Goal: Task Accomplishment & Management: Use online tool/utility

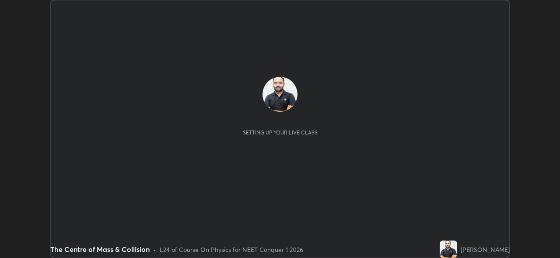
scroll to position [258, 559]
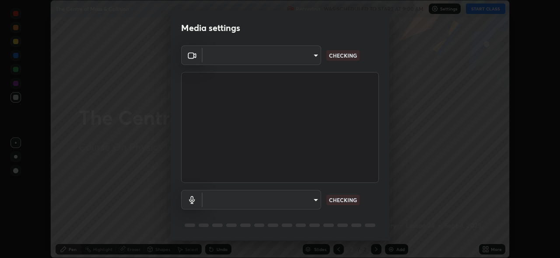
type input "97ceaaebac2d1d4ecb529c1a01e8ac353ba7857374632d61793b1c9812b1f332"
type input "bc36ce93f7dd0fad5a124689c5a6df2a6f37c0736dff020c1e35f919c27bf9e5"
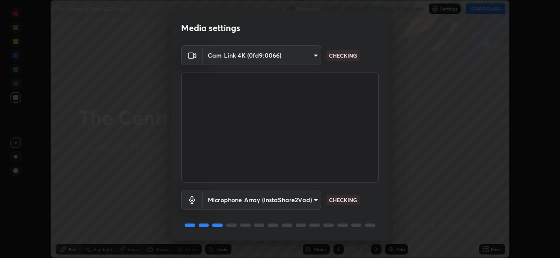
scroll to position [28, 0]
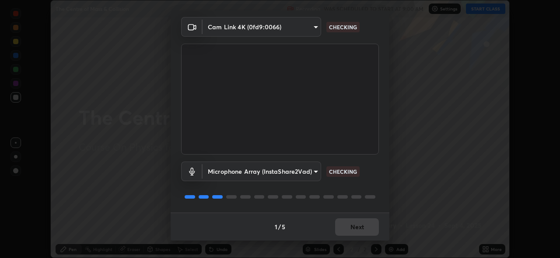
click at [360, 228] on div "1 / 5 Next" at bounding box center [280, 227] width 219 height 28
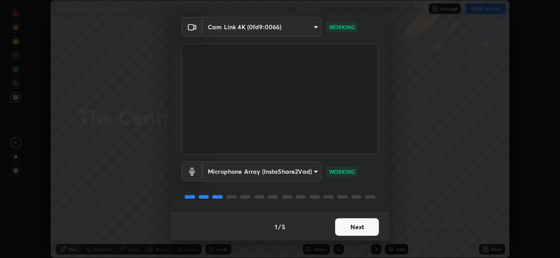
click at [356, 232] on button "Next" at bounding box center [357, 227] width 44 height 17
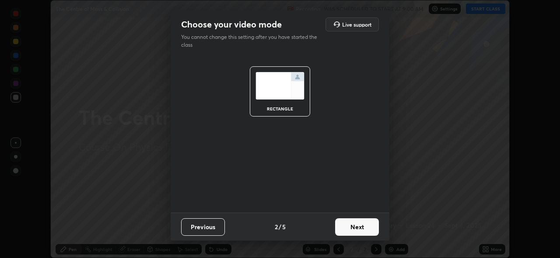
scroll to position [0, 0]
click at [356, 227] on button "Next" at bounding box center [357, 227] width 44 height 17
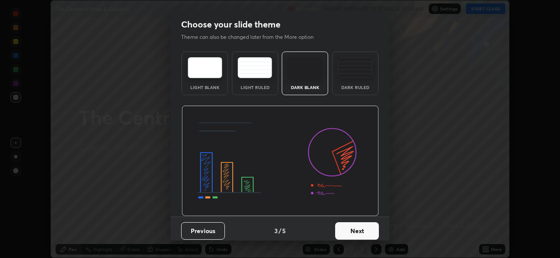
click at [359, 230] on button "Next" at bounding box center [357, 231] width 44 height 17
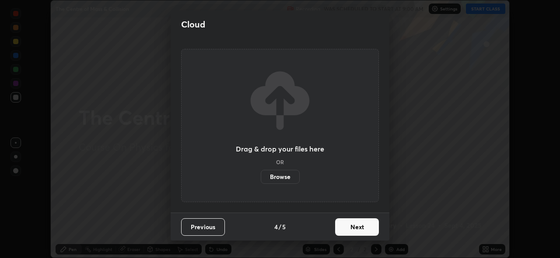
click at [360, 229] on button "Next" at bounding box center [357, 227] width 44 height 17
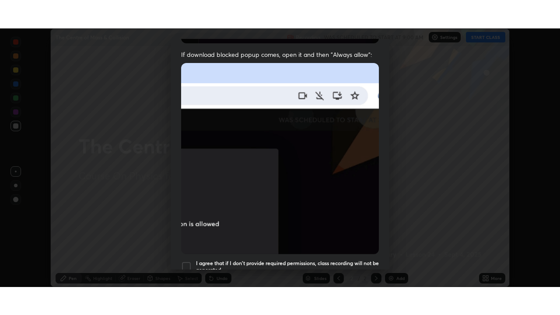
scroll to position [207, 0]
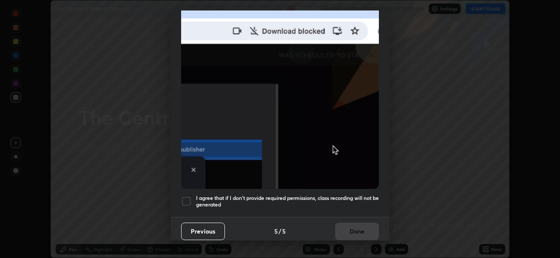
click at [187, 197] on div at bounding box center [186, 201] width 10 height 10
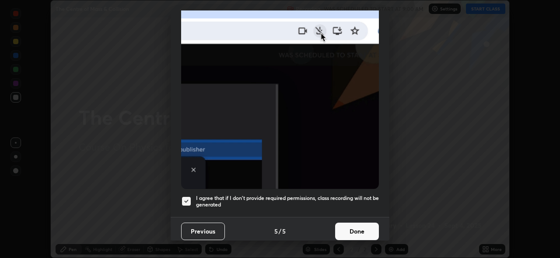
click at [354, 228] on button "Done" at bounding box center [357, 231] width 44 height 17
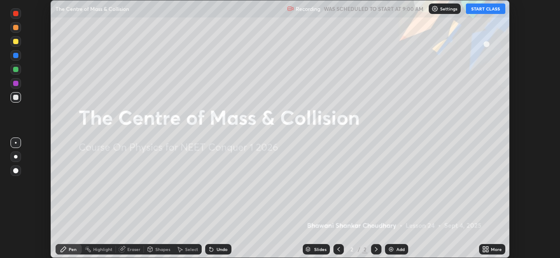
click at [492, 248] on div "More" at bounding box center [496, 250] width 11 height 4
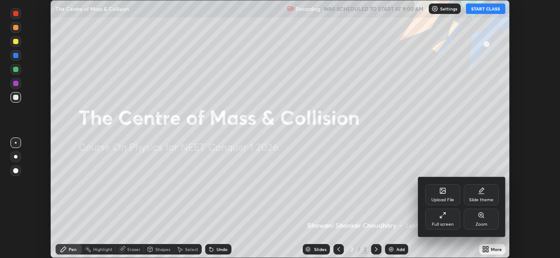
click at [444, 218] on icon at bounding box center [442, 215] width 7 height 7
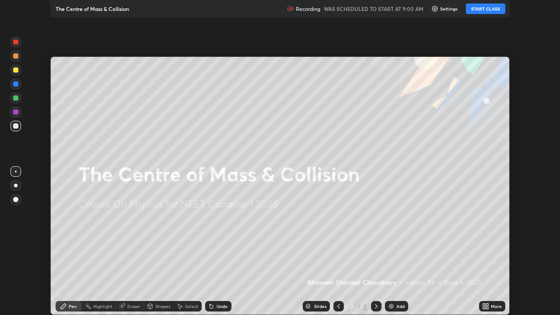
scroll to position [315, 560]
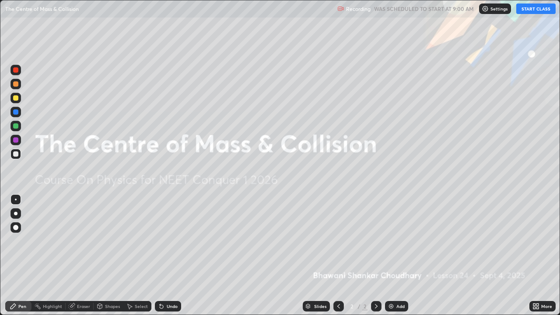
click at [536, 10] on button "START CLASS" at bounding box center [535, 8] width 39 height 10
click at [391, 258] on img at bounding box center [390, 306] width 7 height 7
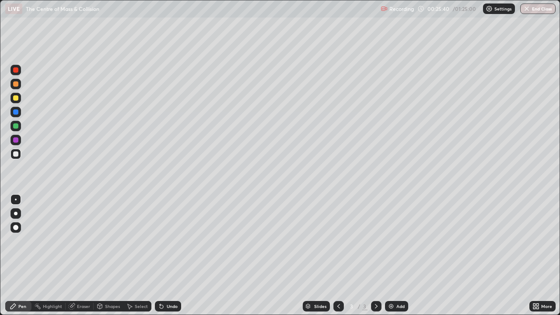
click at [396, 258] on div "Add" at bounding box center [396, 306] width 23 height 10
click at [391, 258] on img at bounding box center [390, 306] width 7 height 7
click at [396, 258] on div "Add" at bounding box center [400, 306] width 8 height 4
click at [167, 258] on div "Undo" at bounding box center [172, 306] width 11 height 4
click at [399, 258] on div "Add" at bounding box center [400, 306] width 8 height 4
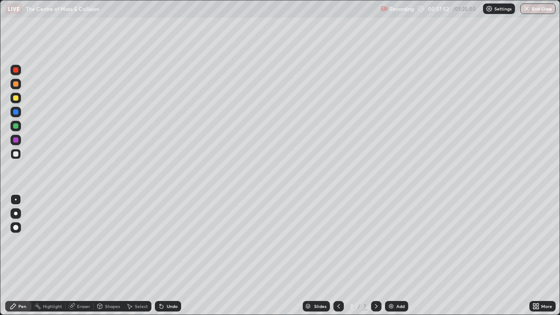
click at [396, 258] on div "Add" at bounding box center [400, 306] width 8 height 4
click at [394, 258] on img at bounding box center [390, 306] width 7 height 7
